Goal: Task Accomplishment & Management: Manage account settings

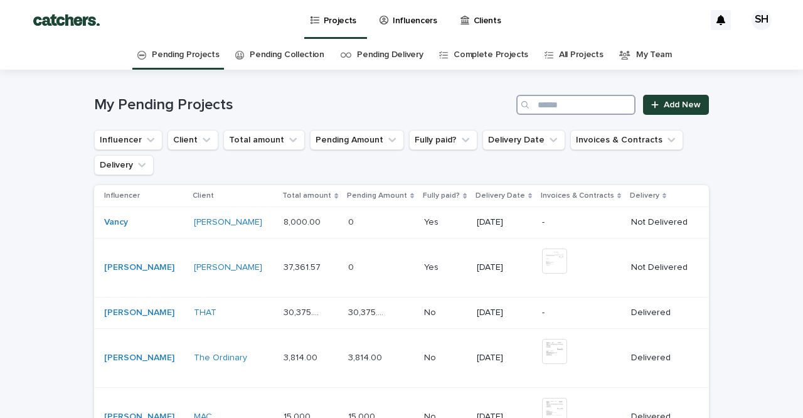
click at [557, 103] on input "Search" at bounding box center [575, 105] width 119 height 20
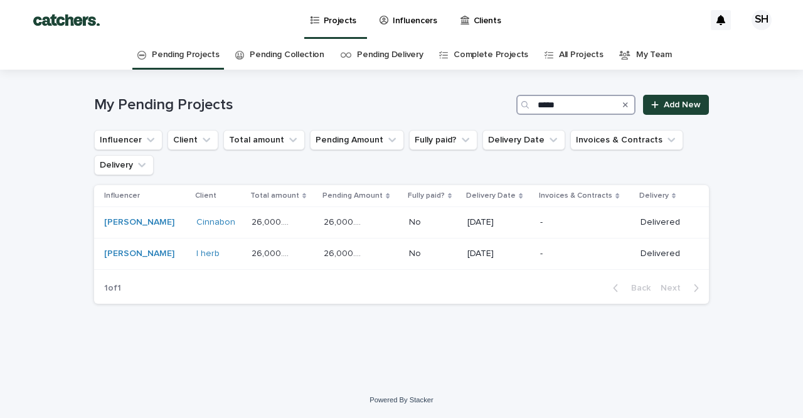
type input "****"
drag, startPoint x: 531, startPoint y: 118, endPoint x: 558, endPoint y: 261, distance: 145.5
click at [558, 261] on div "-" at bounding box center [585, 253] width 90 height 21
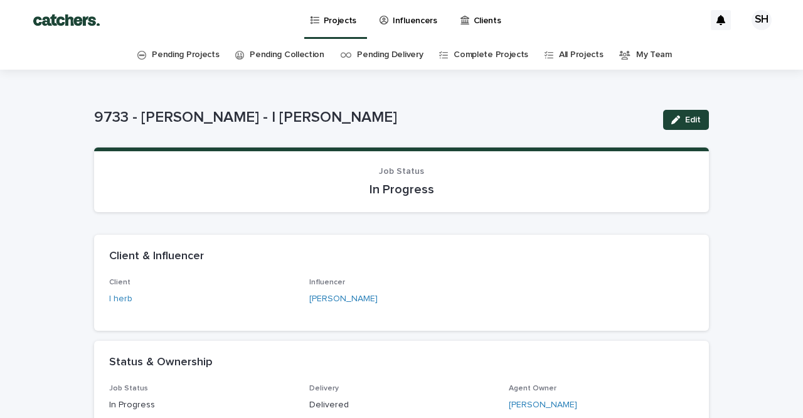
click at [333, 24] on p "Projects" at bounding box center [340, 13] width 33 height 26
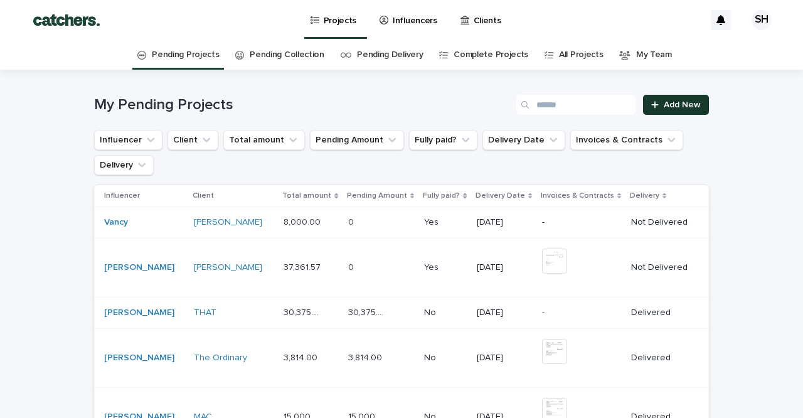
click at [695, 110] on link "Add New" at bounding box center [676, 105] width 66 height 20
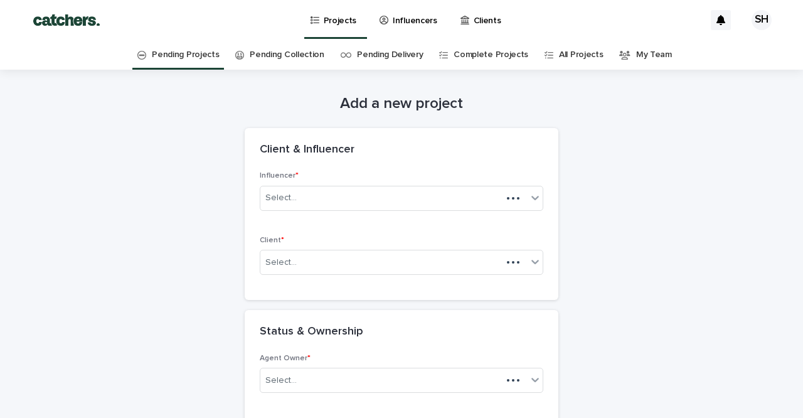
scroll to position [40, 0]
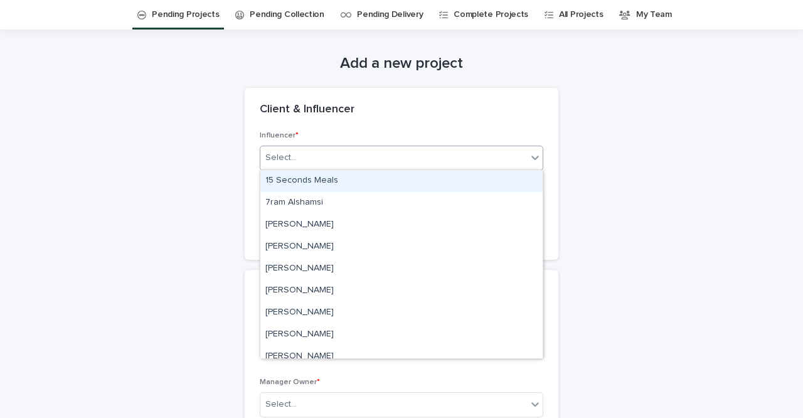
click at [339, 156] on div "Select..." at bounding box center [393, 157] width 267 height 21
type input "****"
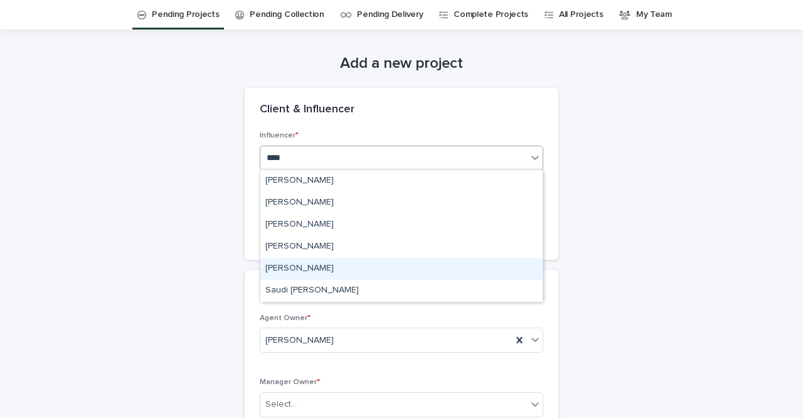
click at [333, 259] on div "[PERSON_NAME]" at bounding box center [401, 269] width 282 height 22
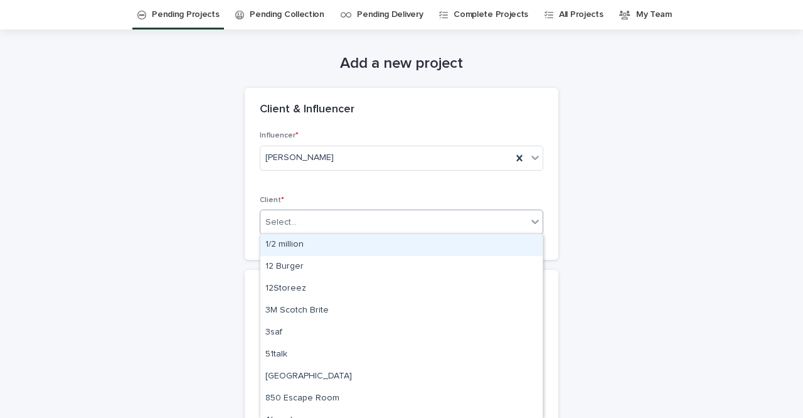
click at [323, 220] on div "Select..." at bounding box center [393, 222] width 267 height 21
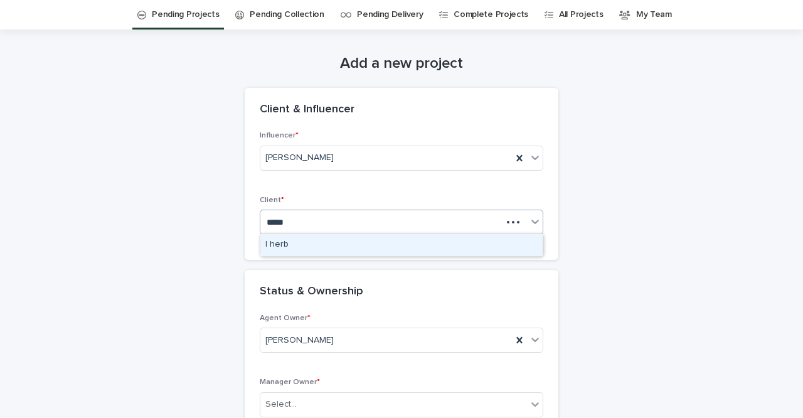
type input "******"
click at [308, 235] on div "I herb" at bounding box center [401, 245] width 282 height 22
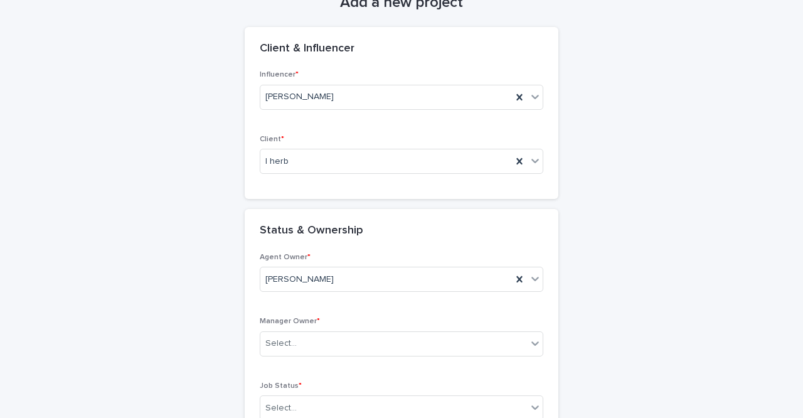
scroll to position [144, 0]
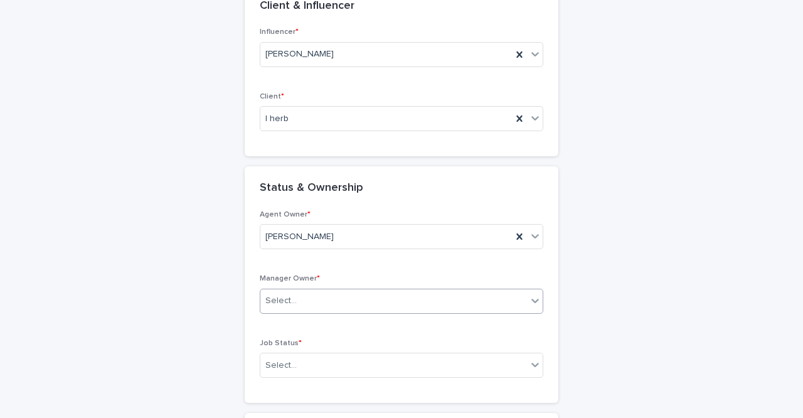
click at [338, 300] on div "Select..." at bounding box center [393, 301] width 267 height 21
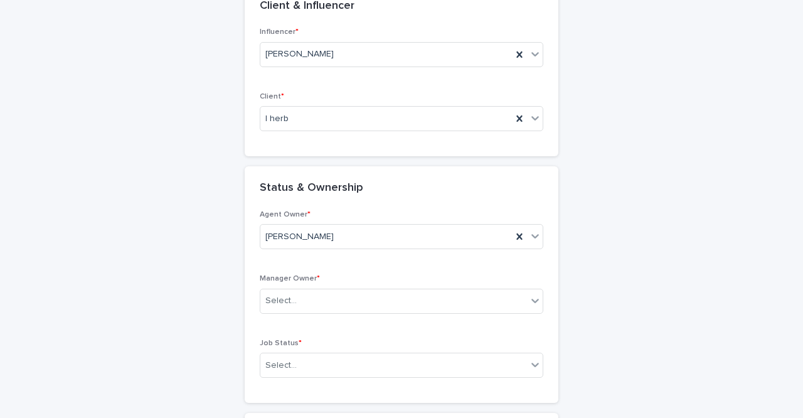
scroll to position [219, 0]
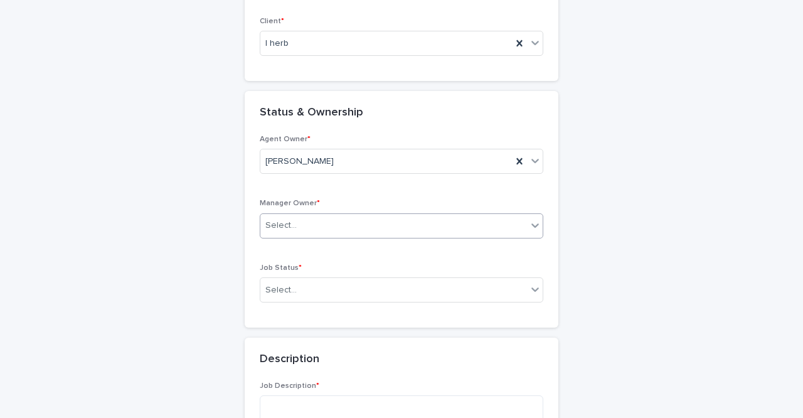
click at [289, 221] on div "Select..." at bounding box center [280, 225] width 31 height 13
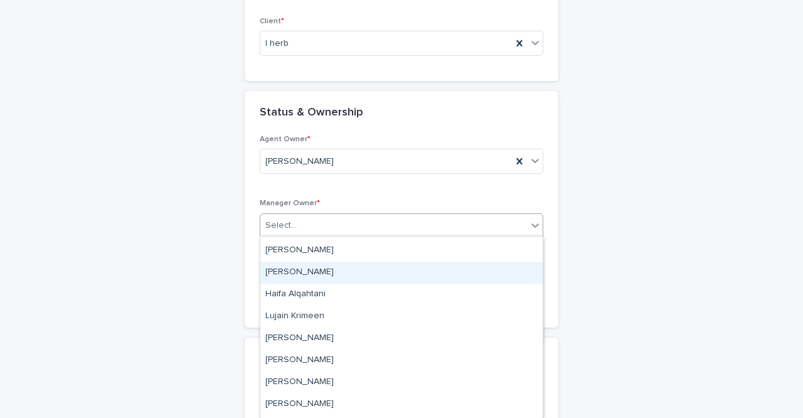
scroll to position [42, 0]
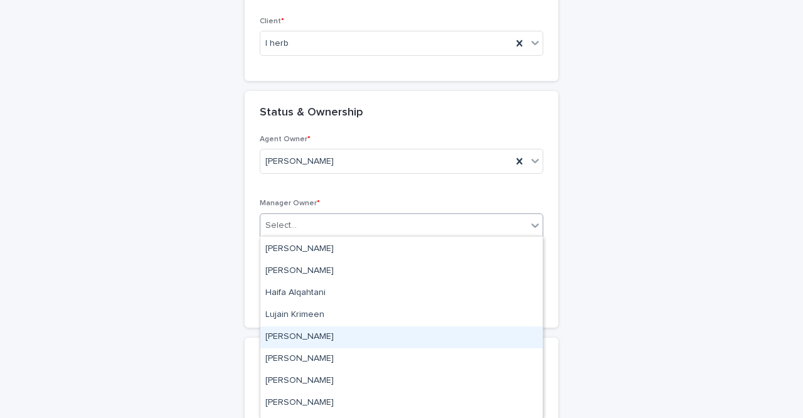
click at [296, 331] on div "[PERSON_NAME]" at bounding box center [401, 337] width 282 height 22
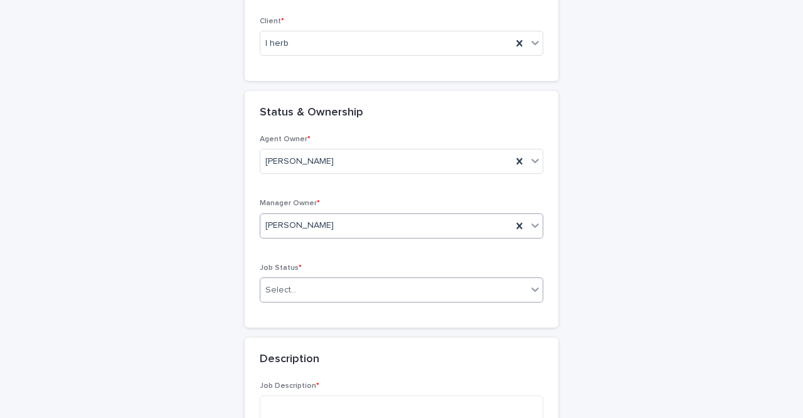
click at [301, 291] on div "Select..." at bounding box center [393, 290] width 267 height 21
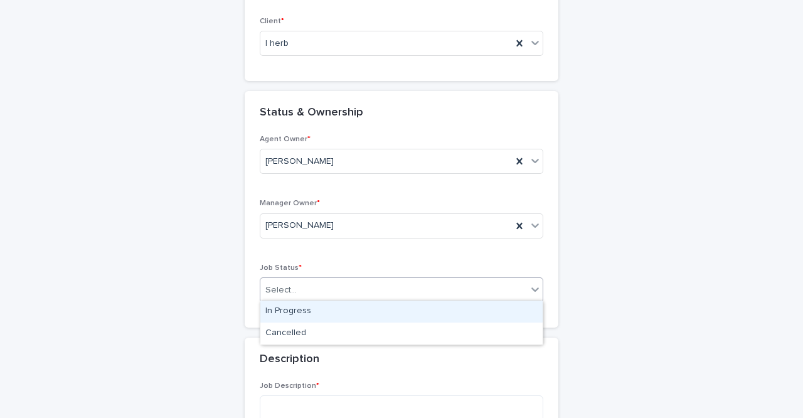
click at [301, 307] on div "In Progress" at bounding box center [401, 312] width 282 height 22
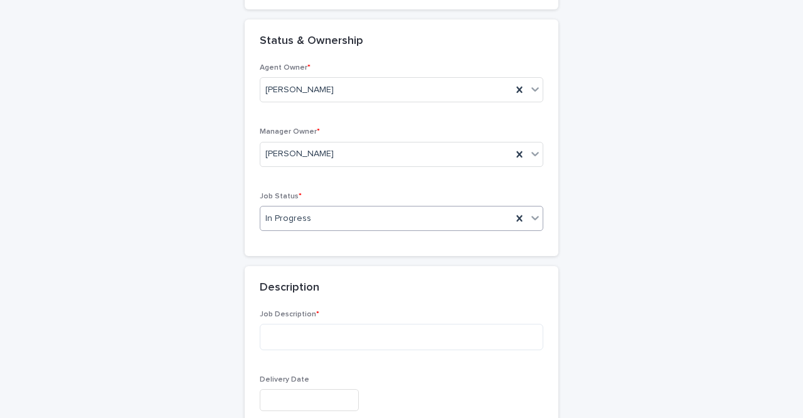
scroll to position [291, 0]
click at [284, 344] on textarea at bounding box center [402, 336] width 284 height 26
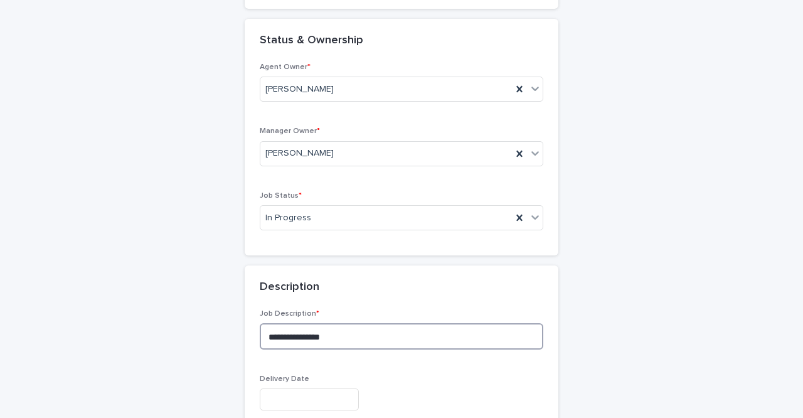
scroll to position [303, 0]
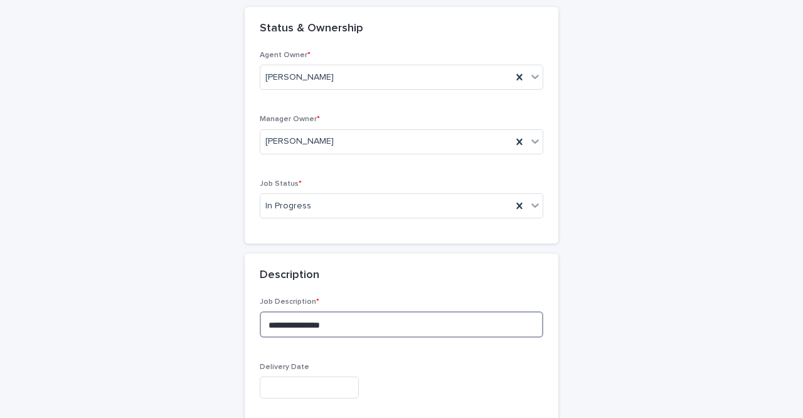
type textarea "**********"
click at [291, 392] on input "text" at bounding box center [309, 387] width 99 height 22
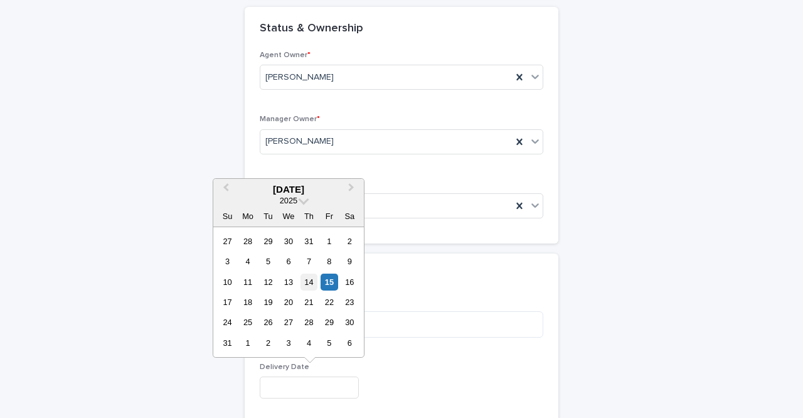
click at [310, 280] on div "14" at bounding box center [309, 282] width 17 height 17
type input "**********"
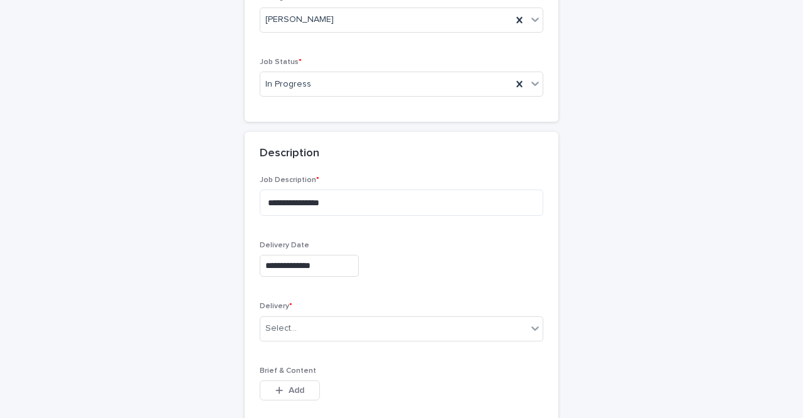
scroll to position [428, 0]
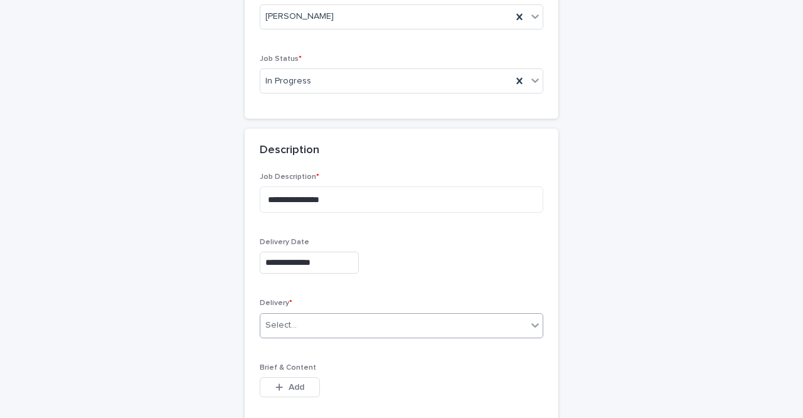
click at [304, 325] on div "Select..." at bounding box center [393, 325] width 267 height 21
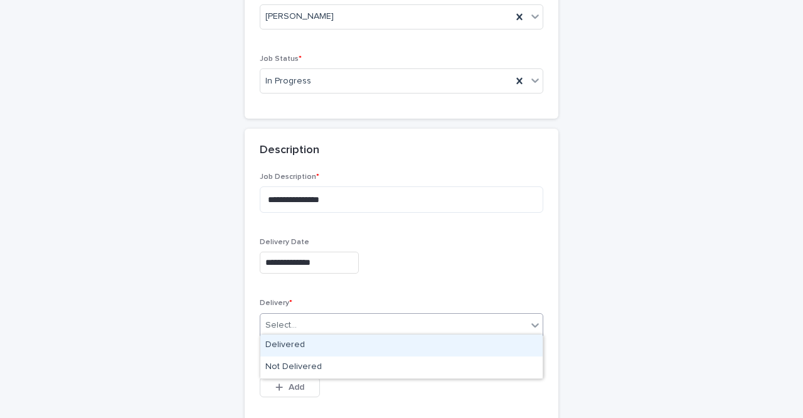
click at [308, 344] on div "Delivered" at bounding box center [401, 345] width 282 height 22
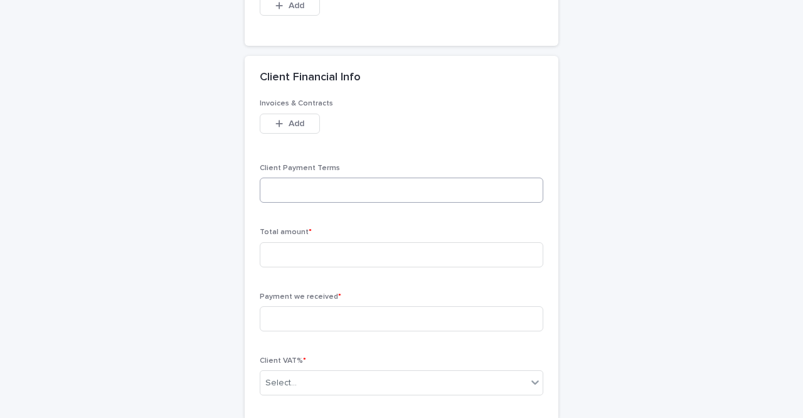
scroll to position [818, 0]
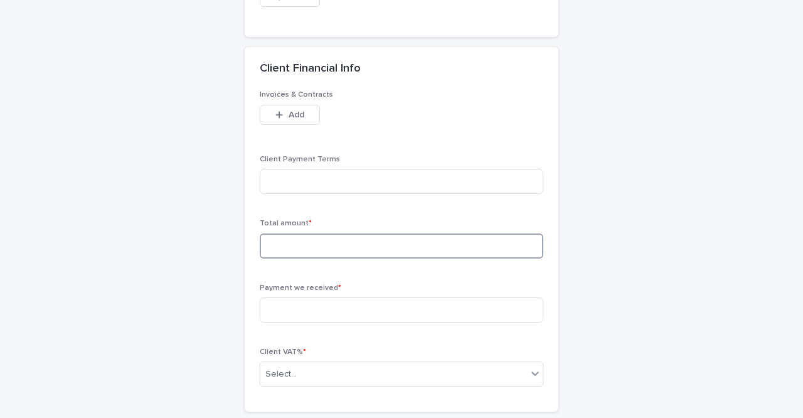
click at [306, 252] on input at bounding box center [402, 245] width 284 height 25
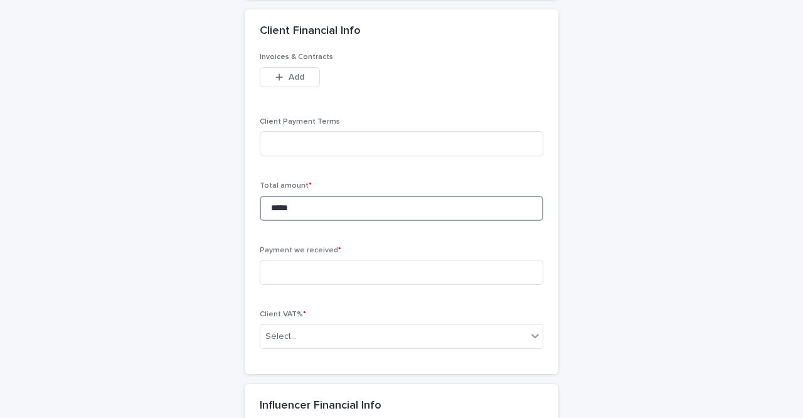
scroll to position [855, 0]
type input "*****"
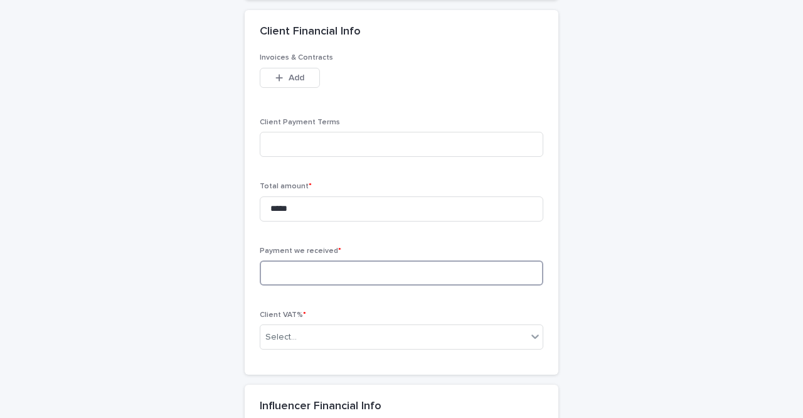
click at [312, 265] on input at bounding box center [402, 272] width 284 height 25
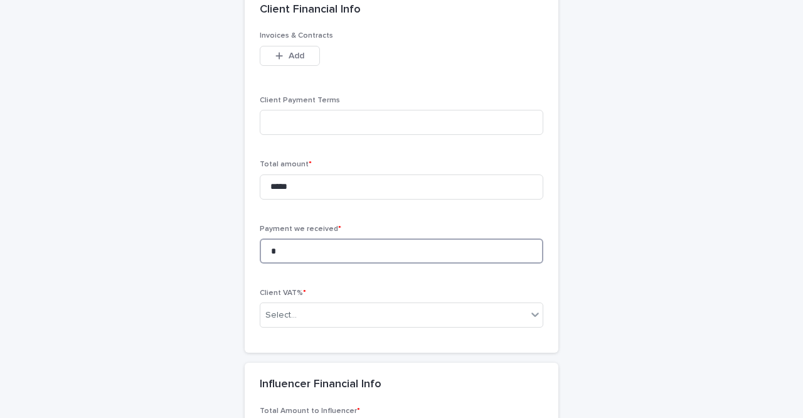
scroll to position [877, 0]
type input "*"
click at [312, 306] on div "Select..." at bounding box center [393, 316] width 267 height 21
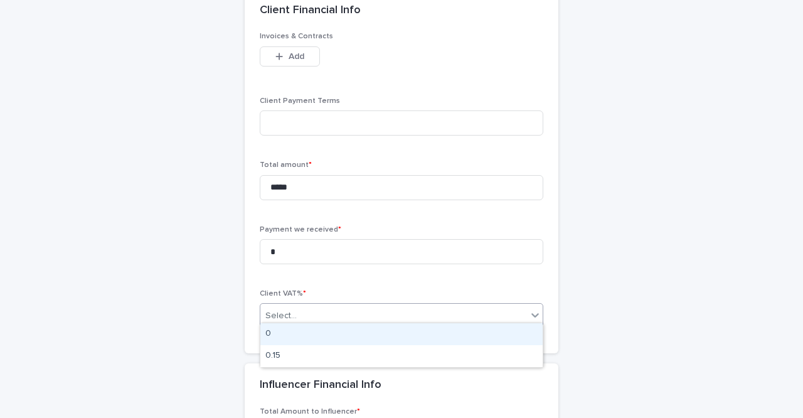
click at [313, 334] on div "0" at bounding box center [401, 334] width 282 height 22
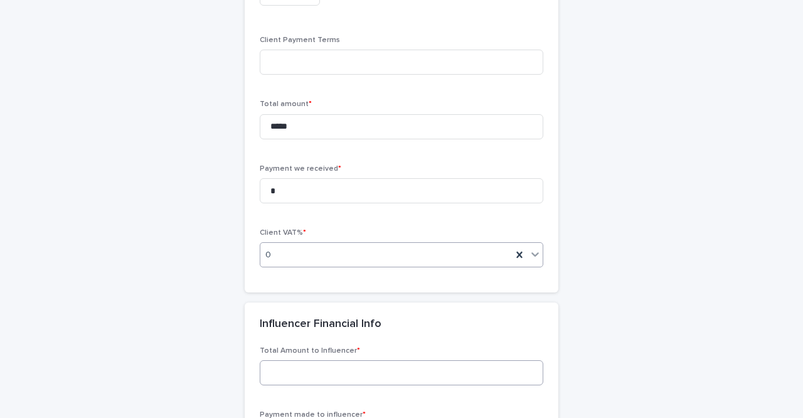
scroll to position [939, 0]
click at [310, 363] on input at bounding box center [402, 371] width 284 height 25
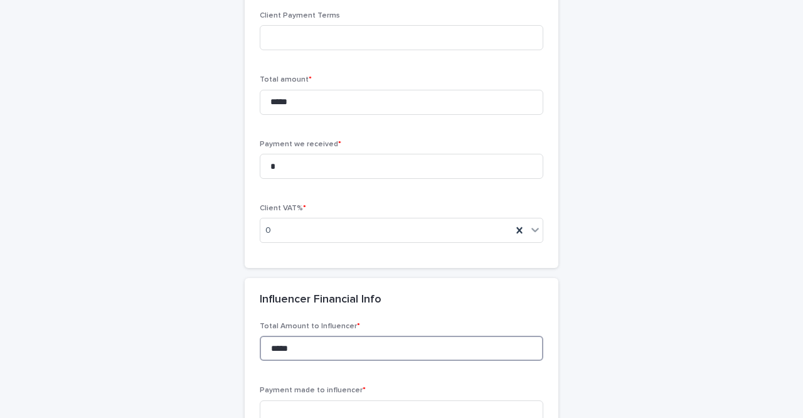
scroll to position [966, 0]
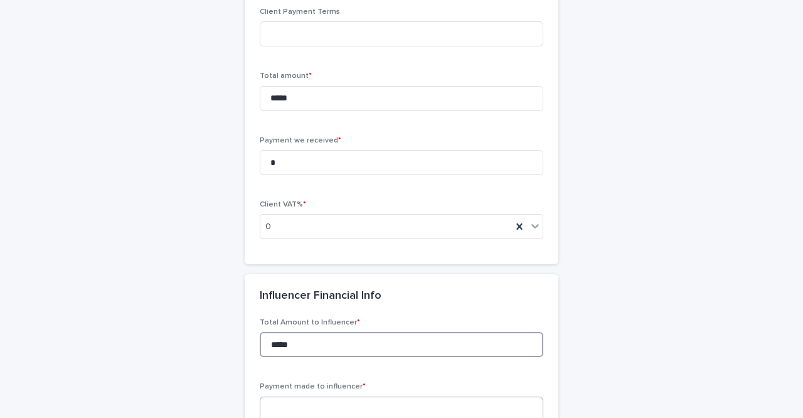
type input "*****"
click at [307, 408] on input at bounding box center [402, 409] width 284 height 25
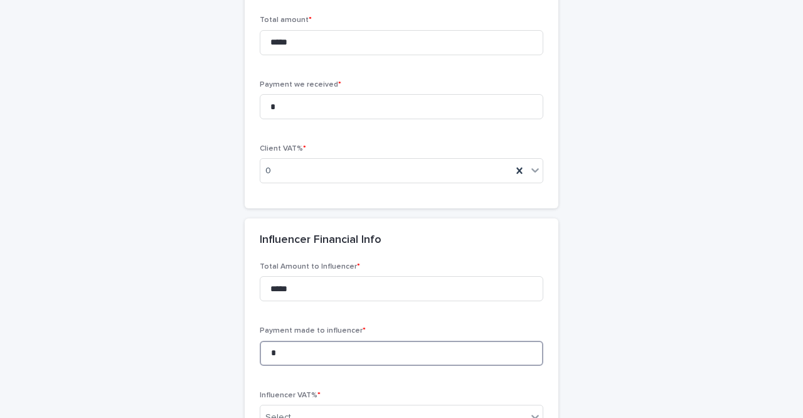
scroll to position [1023, 0]
type input "*"
click at [312, 406] on div "Select..." at bounding box center [393, 416] width 267 height 21
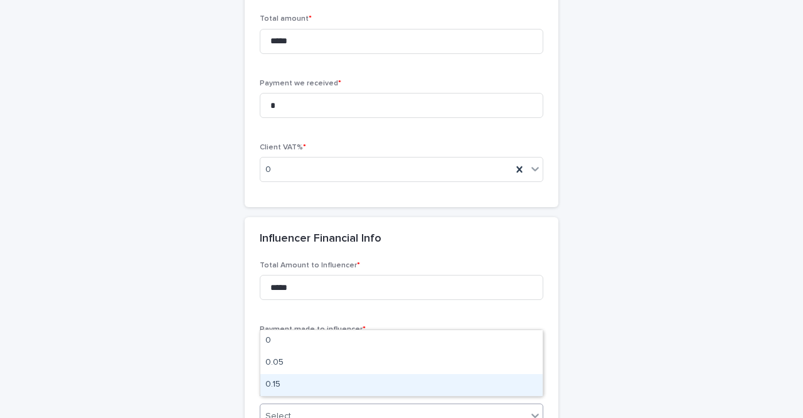
click at [307, 385] on div "0.15" at bounding box center [401, 385] width 282 height 22
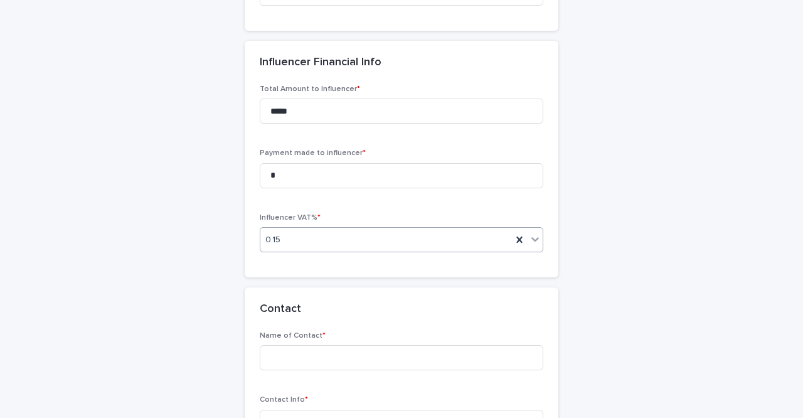
scroll to position [1237, 0]
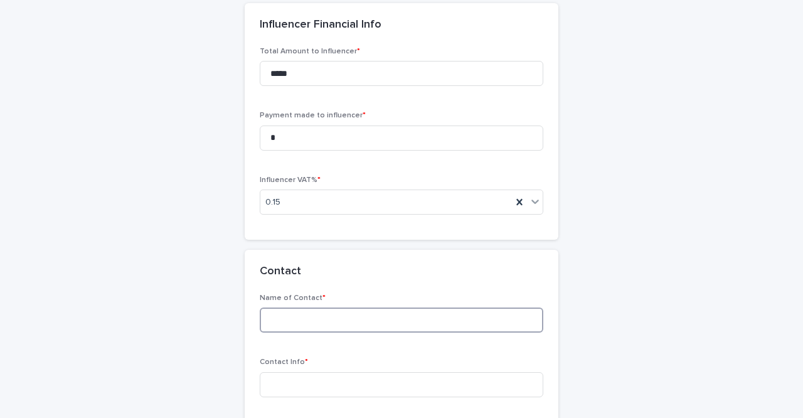
click at [305, 324] on input at bounding box center [402, 319] width 284 height 25
type input "****"
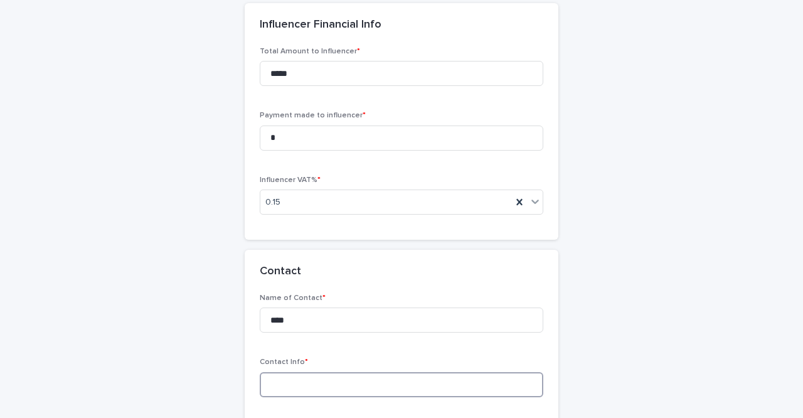
click at [308, 372] on input at bounding box center [402, 384] width 284 height 25
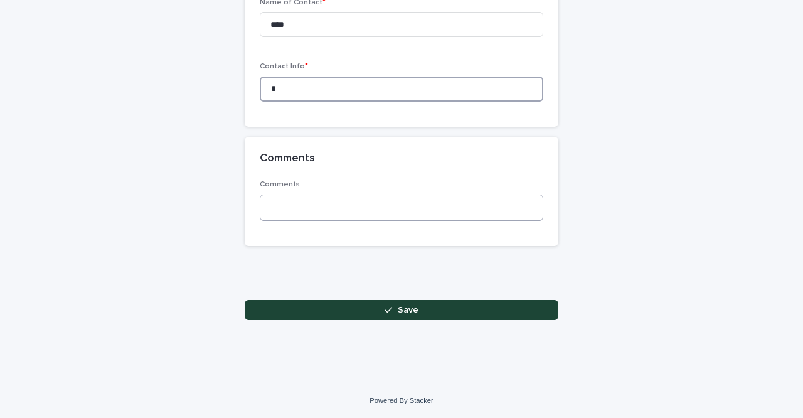
scroll to position [1523, 0]
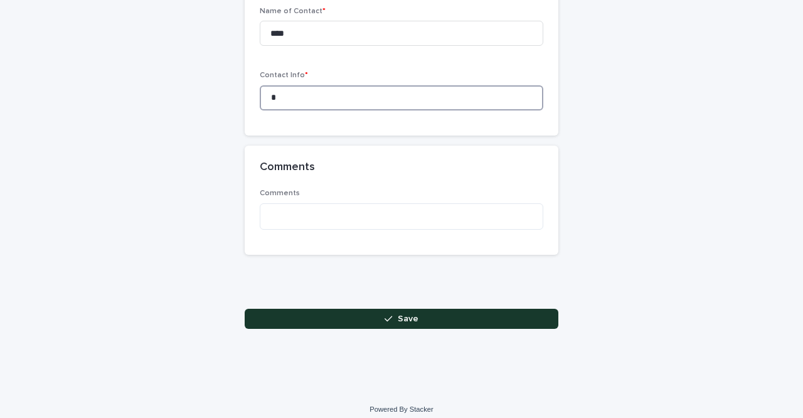
type input "*"
click at [419, 309] on button "Save" at bounding box center [402, 319] width 314 height 20
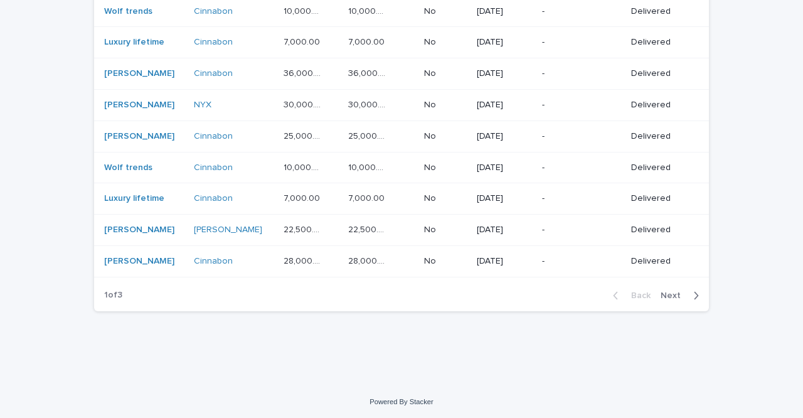
scroll to position [985, 0]
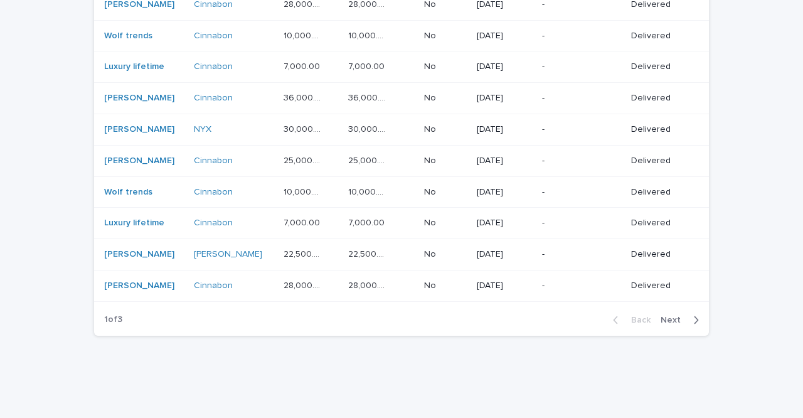
click at [673, 316] on span "Next" at bounding box center [675, 320] width 28 height 9
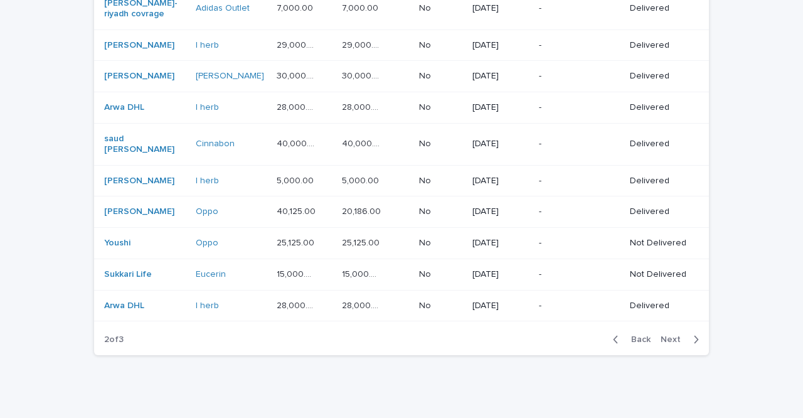
scroll to position [865, 0]
click at [671, 334] on button "Next" at bounding box center [682, 339] width 53 height 11
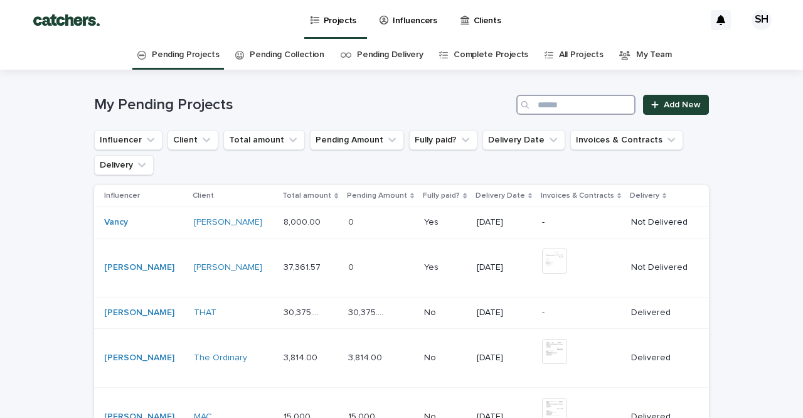
click at [599, 106] on input "Search" at bounding box center [575, 105] width 119 height 20
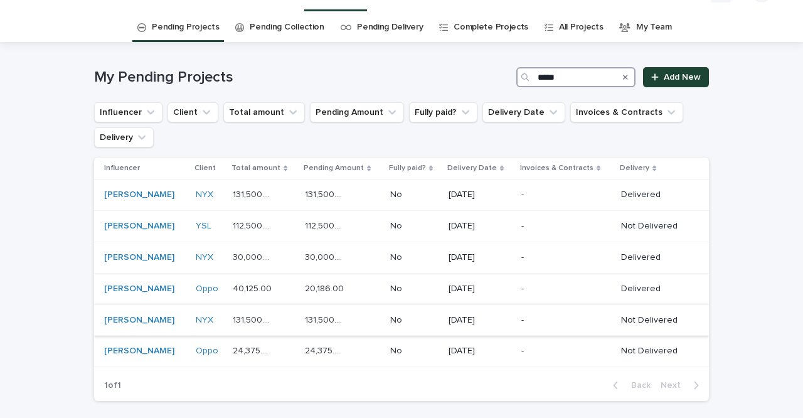
scroll to position [28, 0]
type input "*****"
click at [535, 312] on div "-" at bounding box center [560, 318] width 78 height 13
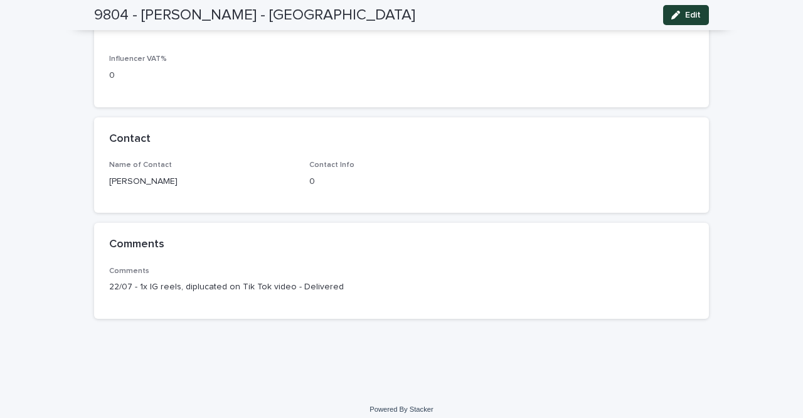
scroll to position [774, 0]
click at [703, 14] on button "Edit" at bounding box center [686, 15] width 46 height 20
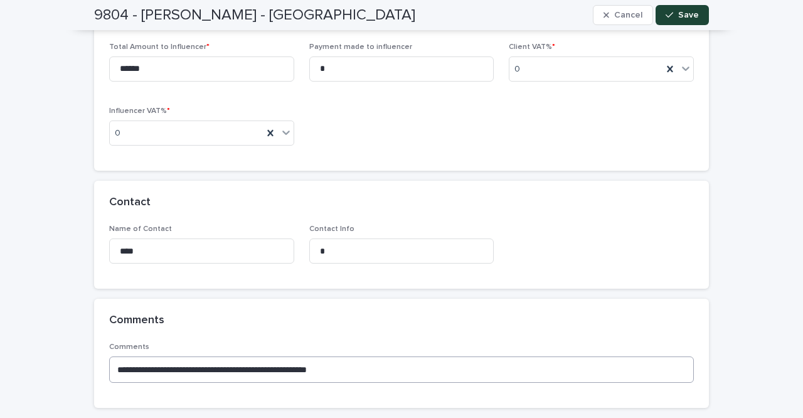
scroll to position [819, 0]
click at [353, 361] on textarea "**********" at bounding box center [401, 369] width 585 height 26
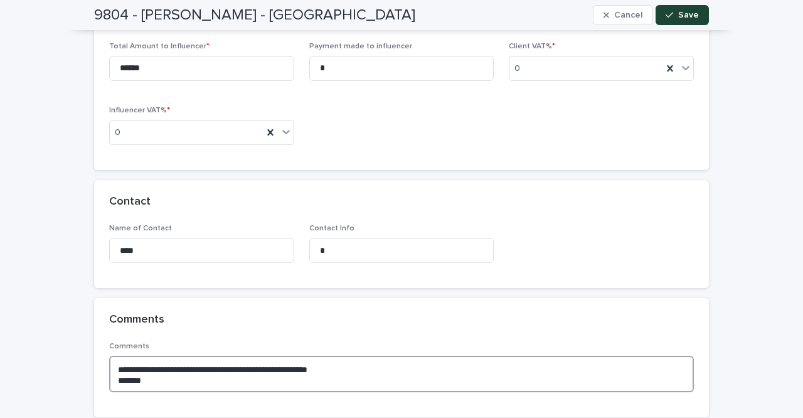
drag, startPoint x: 348, startPoint y: 365, endPoint x: 148, endPoint y: 366, distance: 199.5
click at [148, 366] on textarea "**********" at bounding box center [401, 374] width 585 height 36
click at [155, 375] on textarea "**********" at bounding box center [401, 374] width 585 height 36
paste textarea "**********"
drag, startPoint x: 350, startPoint y: 371, endPoint x: 304, endPoint y: 373, distance: 45.8
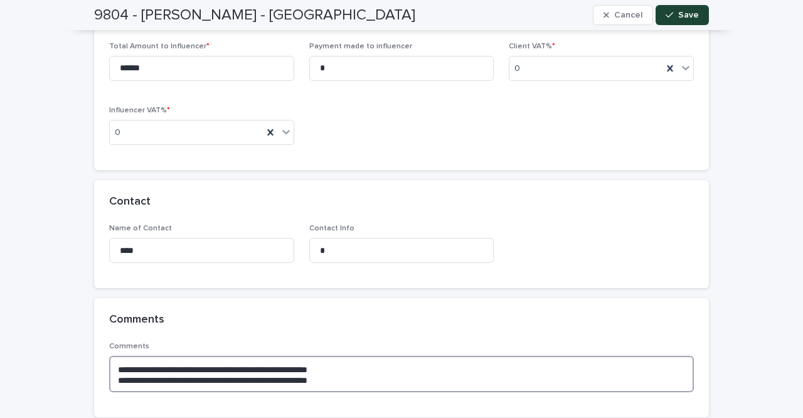
click at [304, 373] on textarea "**********" at bounding box center [401, 374] width 585 height 36
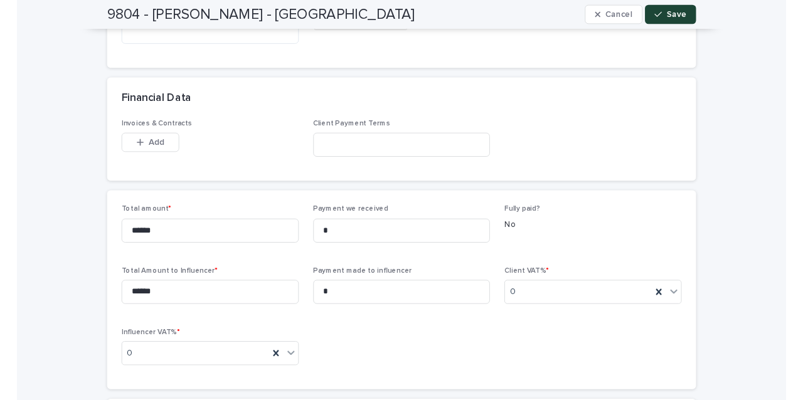
scroll to position [584, 0]
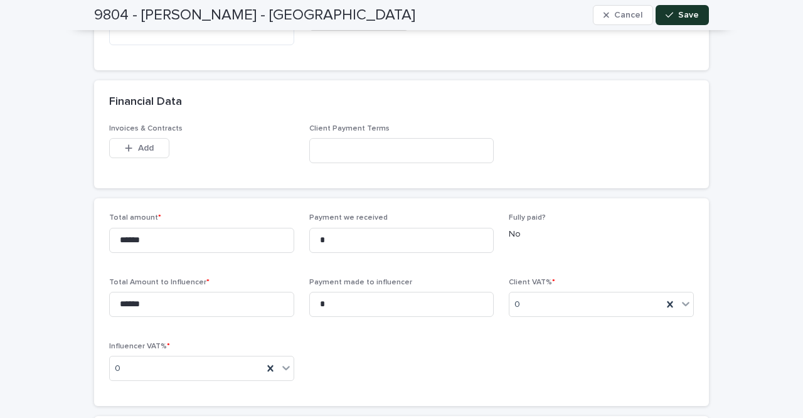
type textarea "**********"
click at [689, 17] on span "Save" at bounding box center [688, 15] width 21 height 9
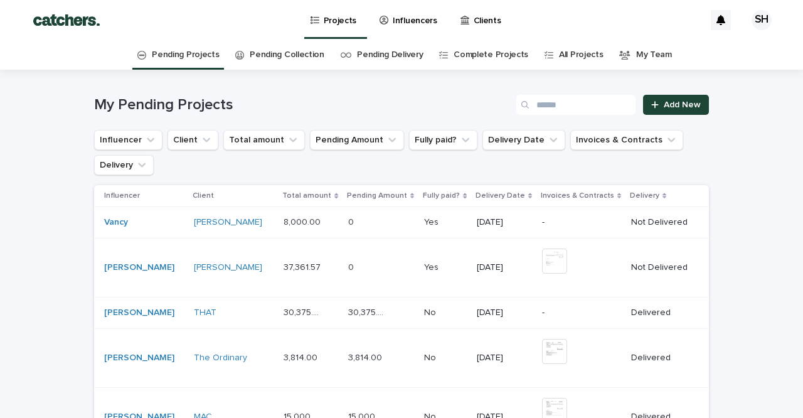
click at [417, 21] on p "Influencers" at bounding box center [415, 13] width 45 height 26
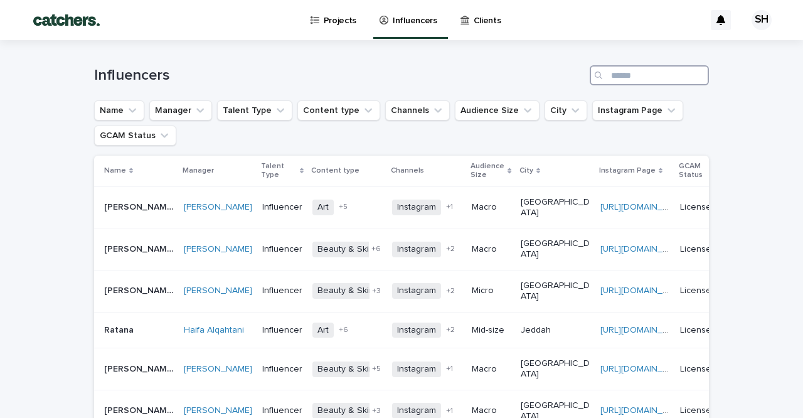
click at [642, 75] on input "Search" at bounding box center [649, 75] width 119 height 20
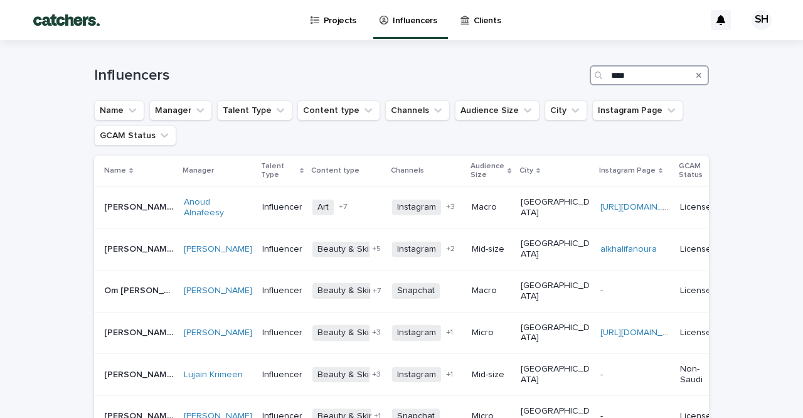
type input "****"
drag, startPoint x: 642, startPoint y: 75, endPoint x: 128, endPoint y: 218, distance: 534.2
click at [128, 218] on td "Sara Alwadaani Sara Alwadaani" at bounding box center [136, 207] width 85 height 42
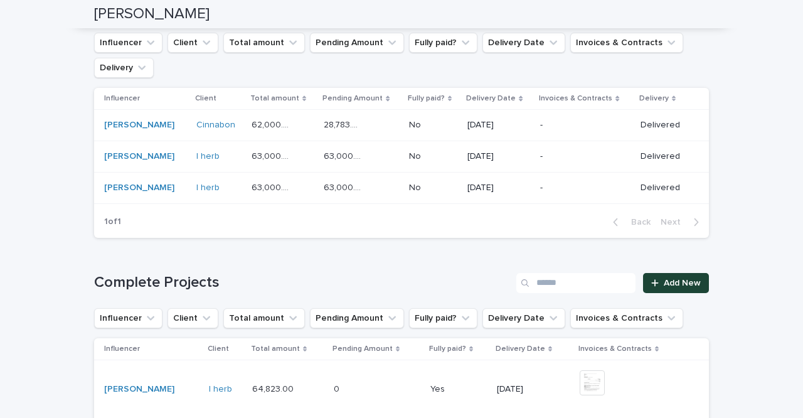
scroll to position [879, 0]
